Goal: Information Seeking & Learning: Learn about a topic

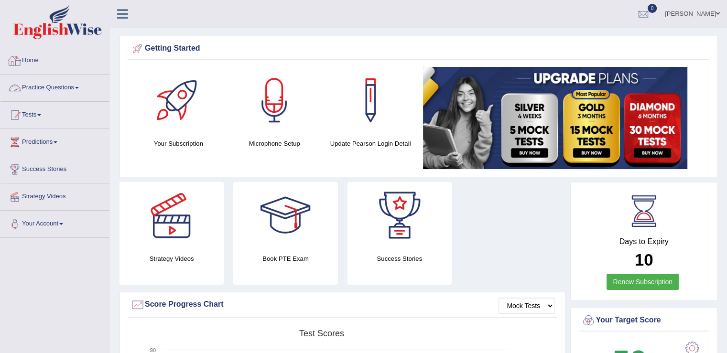
click at [78, 86] on link "Practice Questions" at bounding box center [54, 87] width 109 height 24
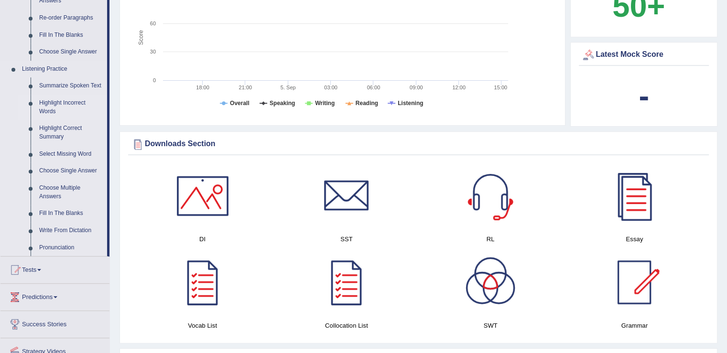
scroll to position [430, 0]
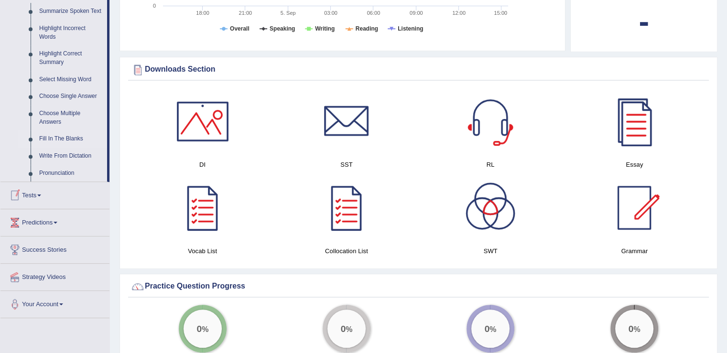
click at [75, 143] on link "Fill In The Blanks" at bounding box center [71, 138] width 72 height 17
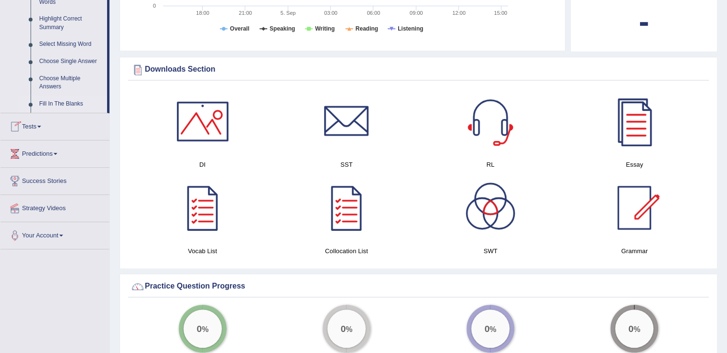
scroll to position [182, 0]
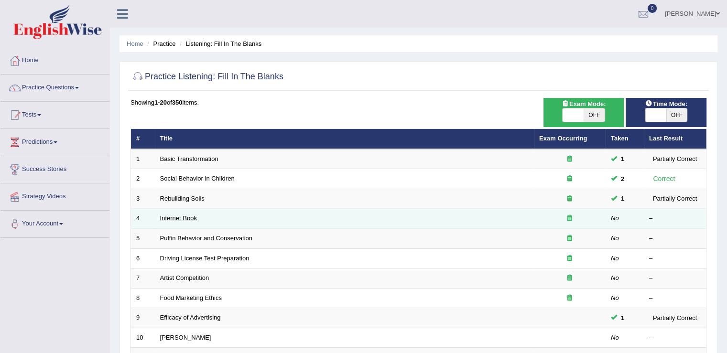
click at [168, 214] on link "Internet Book" at bounding box center [178, 217] width 37 height 7
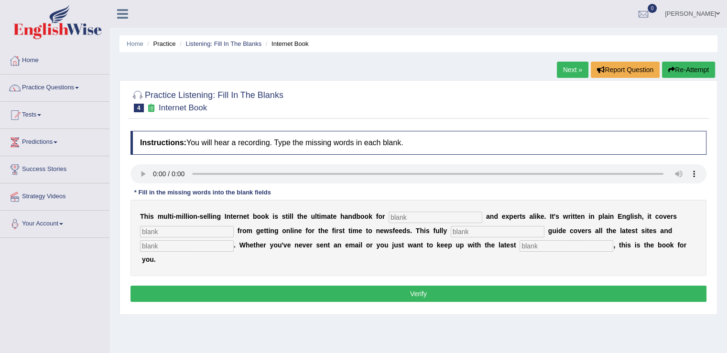
click at [558, 73] on link "Next »" at bounding box center [573, 70] width 32 height 16
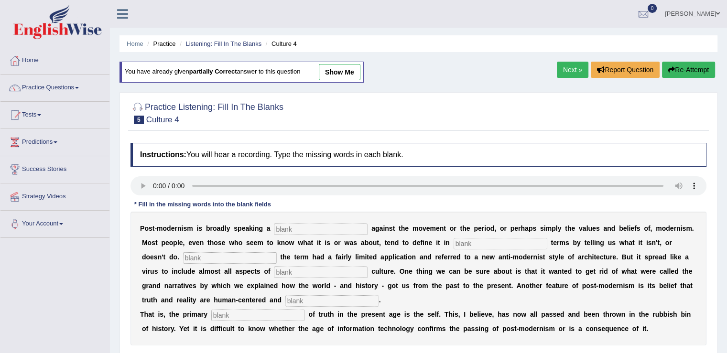
click at [569, 67] on link "Next »" at bounding box center [573, 70] width 32 height 16
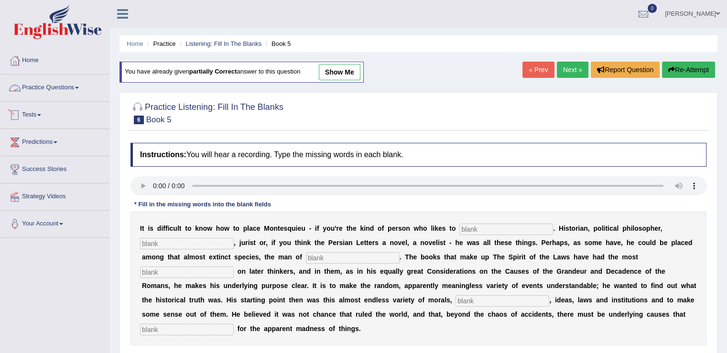
click at [81, 86] on link "Practice Questions" at bounding box center [54, 87] width 109 height 24
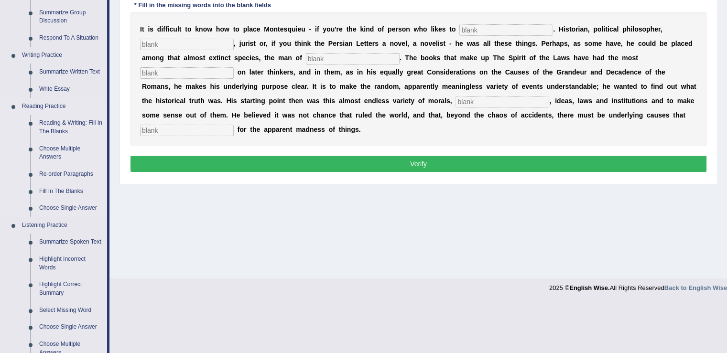
scroll to position [287, 0]
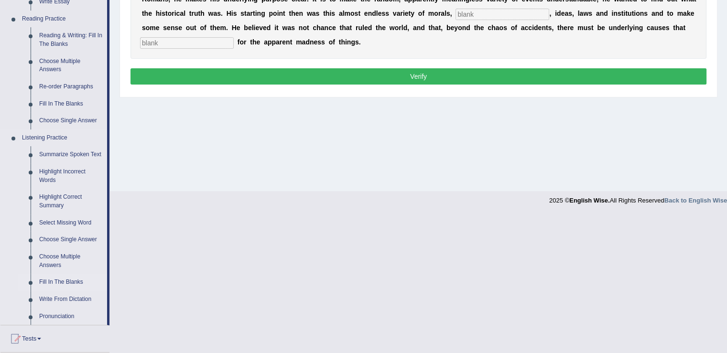
click at [77, 282] on link "Fill In The Blanks" at bounding box center [71, 282] width 72 height 17
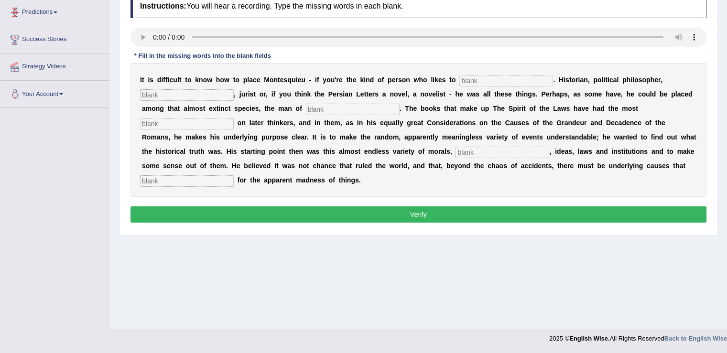
scroll to position [147, 0]
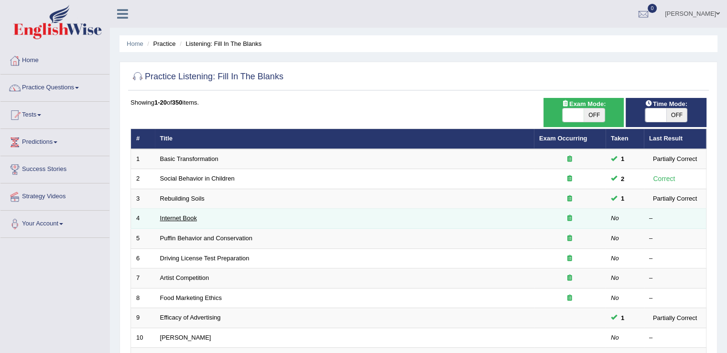
click at [172, 215] on link "Internet Book" at bounding box center [178, 217] width 37 height 7
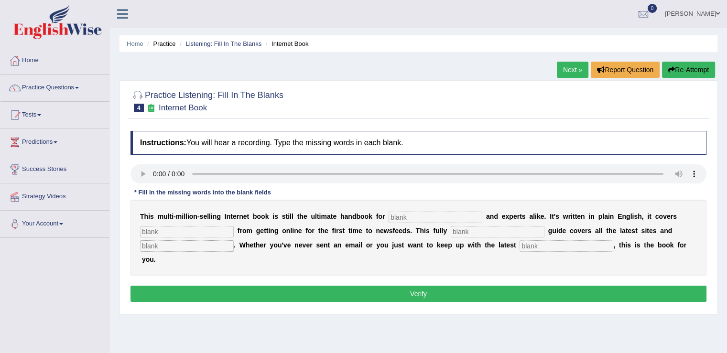
click at [443, 214] on input "text" at bounding box center [435, 217] width 94 height 11
type input "novices"
click at [180, 231] on input "text" at bounding box center [187, 231] width 94 height 11
type input "everything"
click at [461, 231] on input "text" at bounding box center [497, 231] width 94 height 11
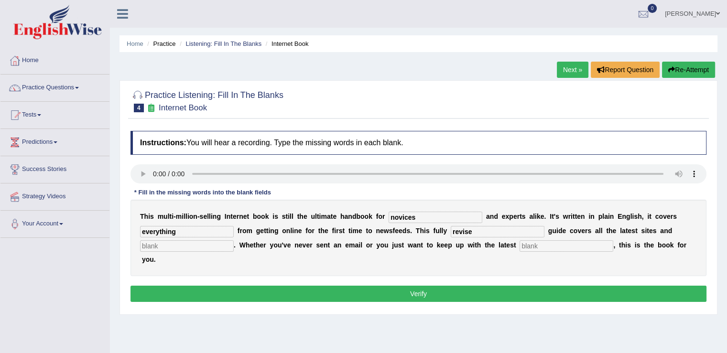
type input "revise"
click at [186, 248] on input "text" at bounding box center [187, 245] width 94 height 11
type input "places"
click at [537, 245] on input "text" at bounding box center [566, 245] width 94 height 11
type input "development"
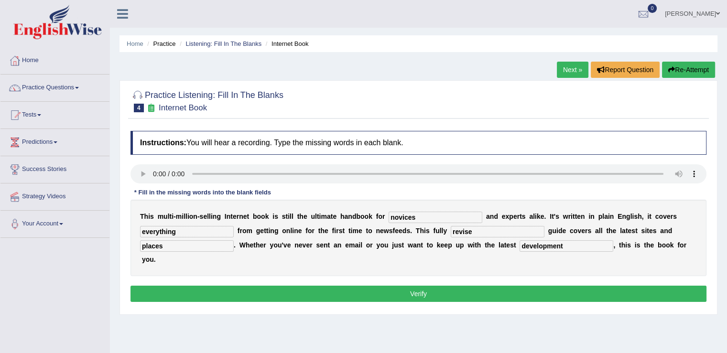
click at [415, 290] on button "Verify" at bounding box center [418, 294] width 576 height 16
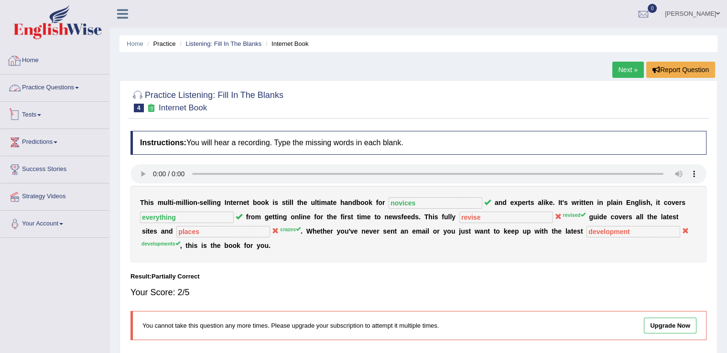
click at [82, 82] on link "Practice Questions" at bounding box center [54, 87] width 109 height 24
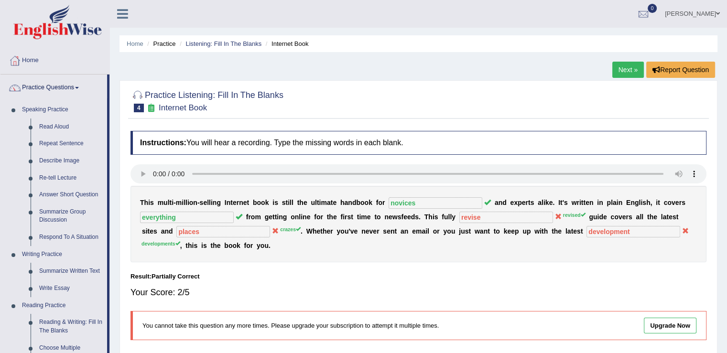
click at [627, 70] on link "Next »" at bounding box center [628, 70] width 32 height 16
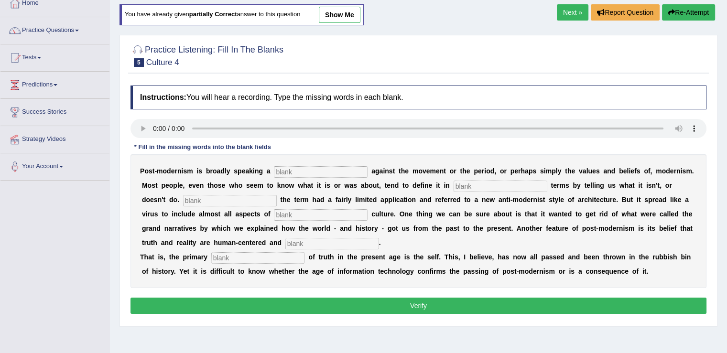
scroll to position [96, 0]
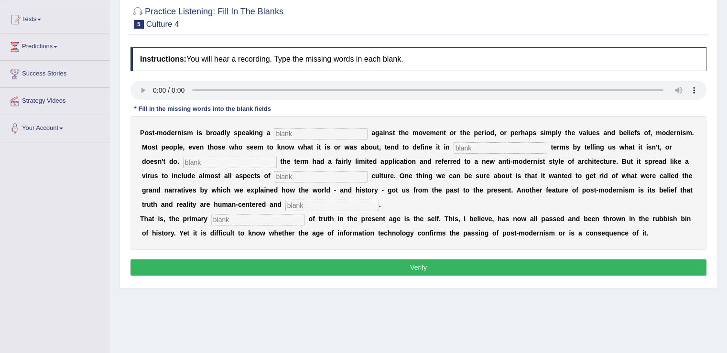
click at [289, 131] on input "text" at bounding box center [321, 133] width 94 height 11
type input "reaction"
click at [462, 143] on input "text" at bounding box center [500, 147] width 94 height 11
type input "relatives"
click at [206, 162] on input "text" at bounding box center [230, 162] width 94 height 11
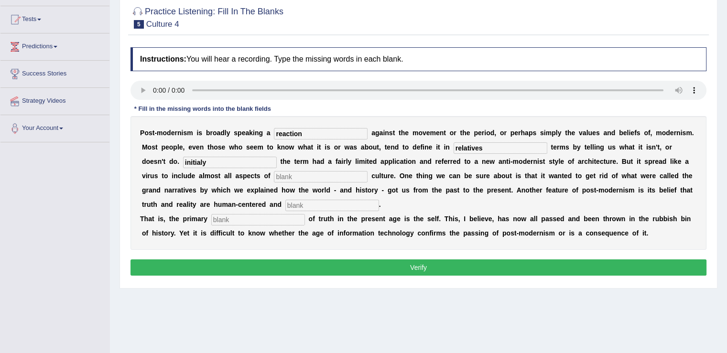
type input "initialy"
click at [333, 175] on input "text" at bounding box center [321, 176] width 94 height 11
type input "contemporary"
click at [306, 204] on input "text" at bounding box center [332, 205] width 94 height 11
type input "internal"
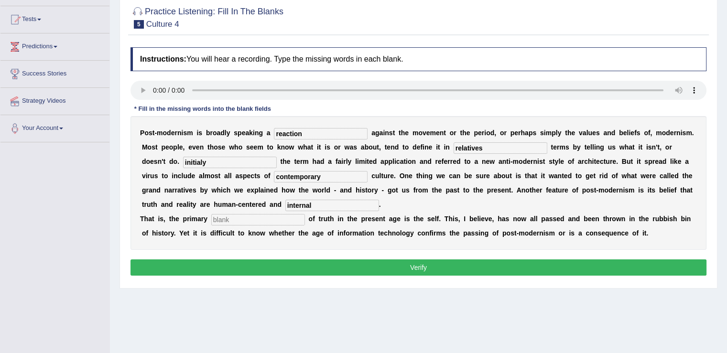
click at [231, 215] on input "text" at bounding box center [258, 219] width 94 height 11
type input "source"
click at [396, 260] on button "Verify" at bounding box center [418, 267] width 576 height 16
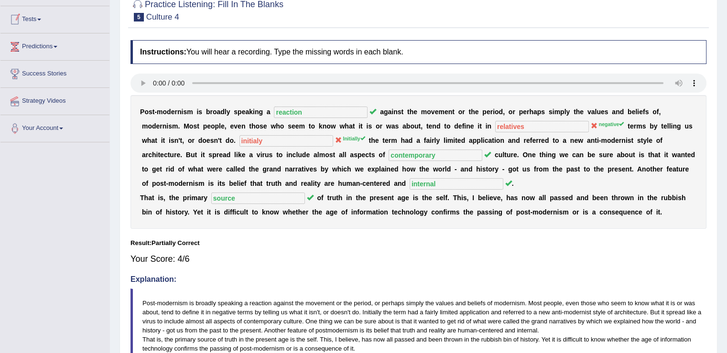
click at [41, 19] on span at bounding box center [39, 20] width 4 height 2
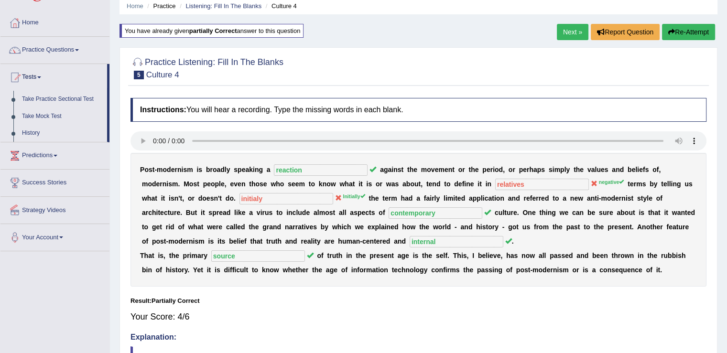
scroll to position [0, 0]
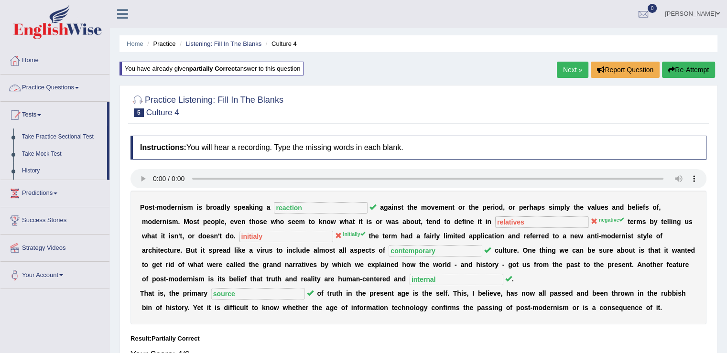
click at [71, 89] on link "Practice Questions" at bounding box center [54, 87] width 109 height 24
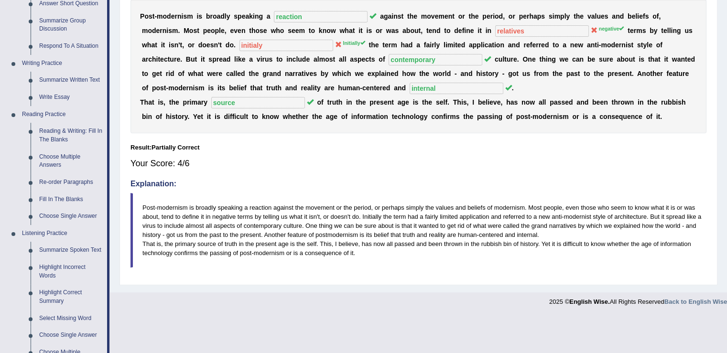
scroll to position [395, 0]
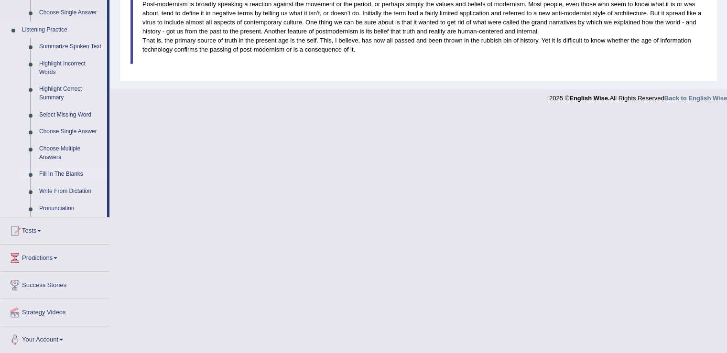
click at [64, 176] on link "Fill In The Blanks" at bounding box center [71, 174] width 72 height 17
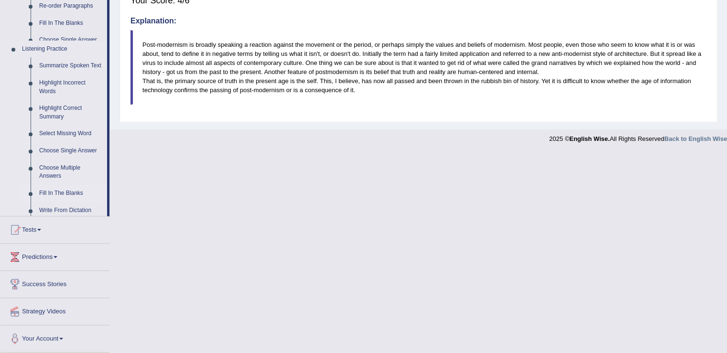
scroll to position [153, 0]
